Goal: Find specific page/section: Find specific page/section

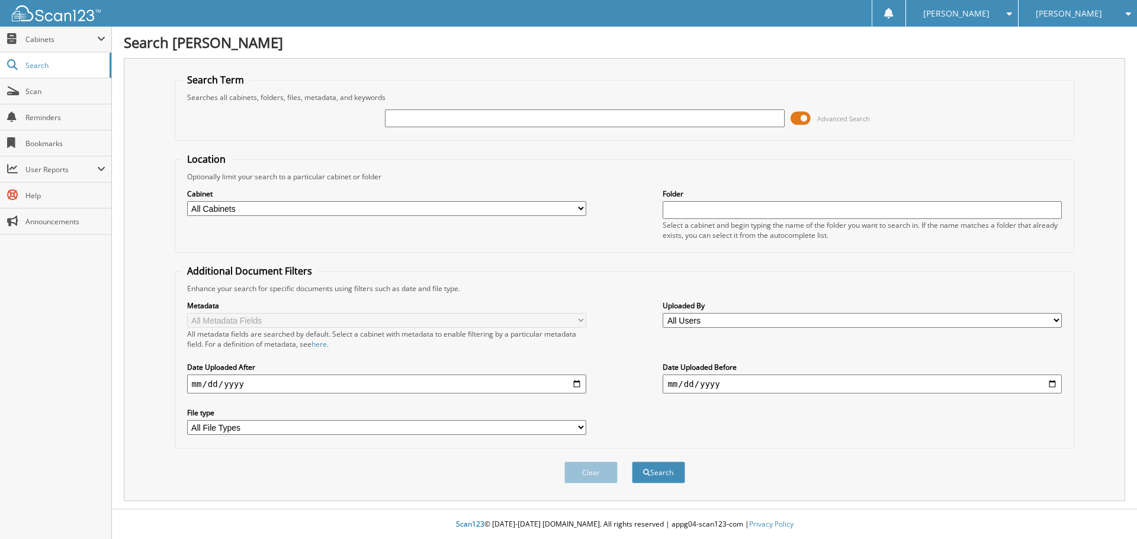
click at [417, 113] on input "text" at bounding box center [584, 119] width 399 height 18
type input "aflac"
click at [237, 211] on select "All Cabinets ACCOUNTS PAYABLE AM SERVICE CAR DEALS FCTP AGREEMENTS PARTS SERVIC…" at bounding box center [386, 208] width 399 height 15
select select "21273"
click at [187, 201] on select "All Cabinets ACCOUNTS PAYABLE AM SERVICE CAR DEALS FCTP AGREEMENTS PARTS SERVIC…" at bounding box center [386, 208] width 399 height 15
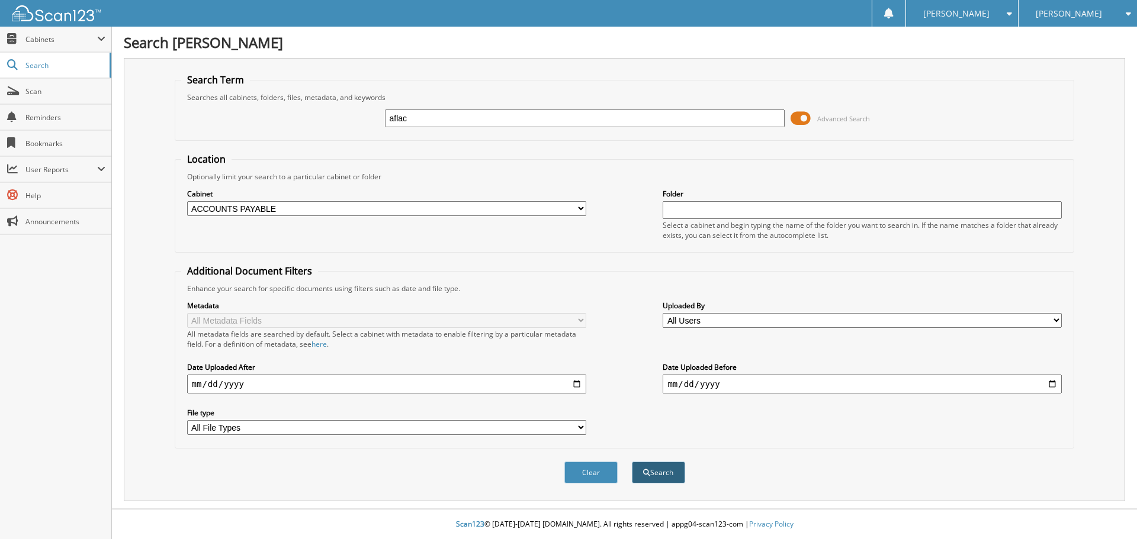
click at [662, 473] on button "Search" at bounding box center [658, 473] width 53 height 22
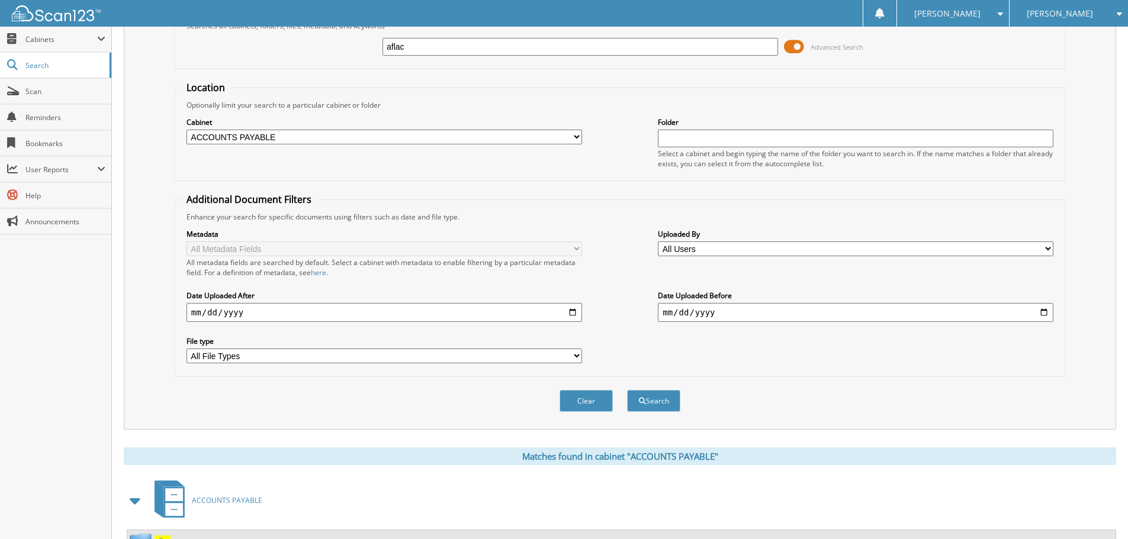
scroll to position [153, 0]
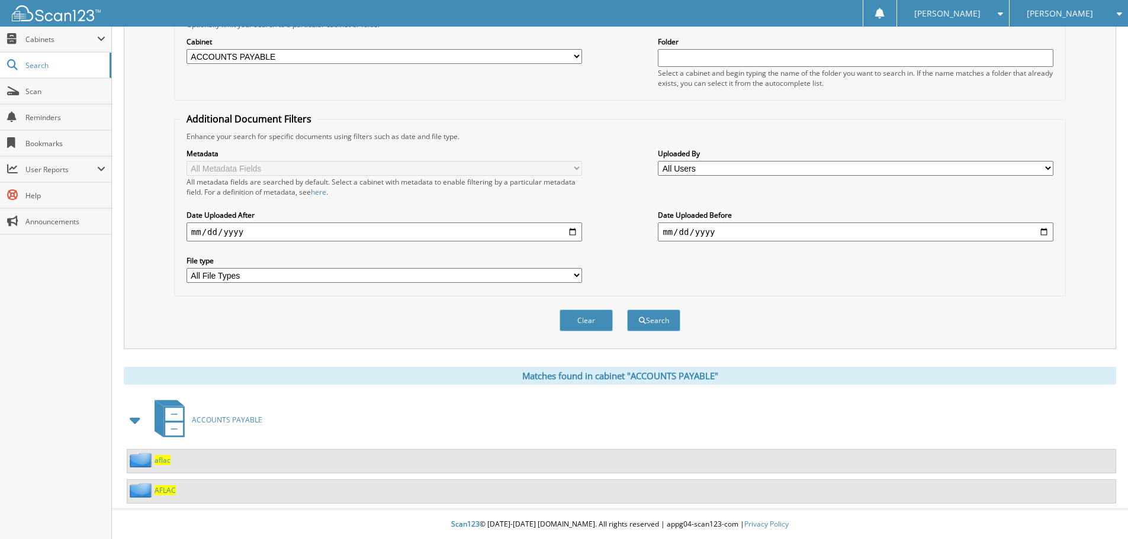
click at [163, 491] on span "AFLAC" at bounding box center [165, 490] width 21 height 10
